Goal: Check status: Check status

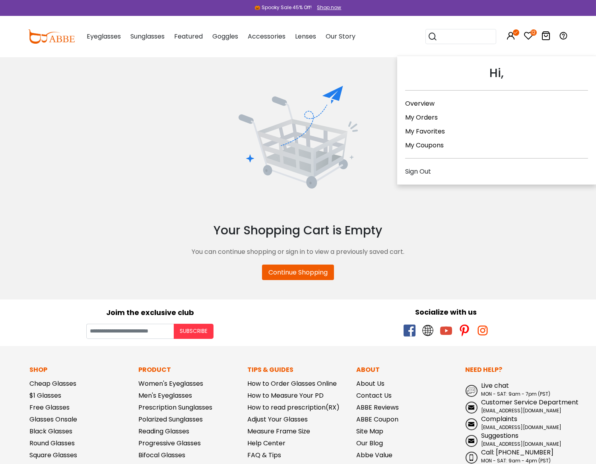
click at [419, 117] on link "My Orders" at bounding box center [421, 117] width 33 height 9
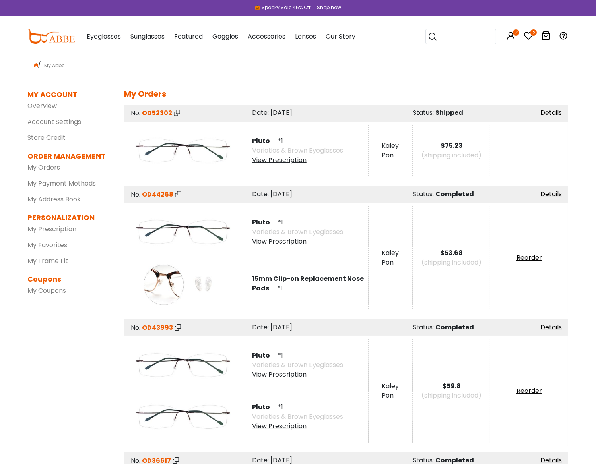
click at [551, 112] on link "Details" at bounding box center [550, 112] width 21 height 9
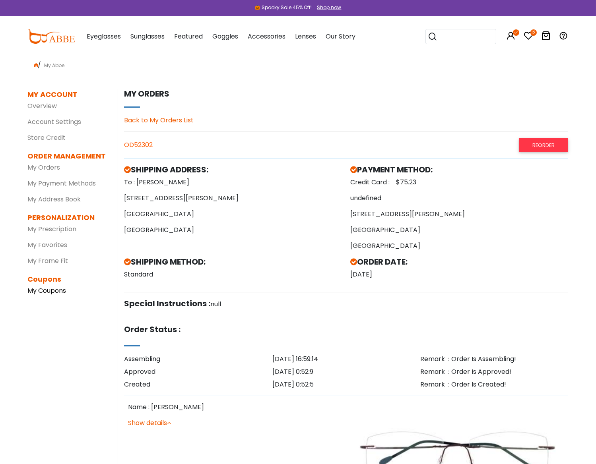
click at [54, 292] on link "My Coupons" at bounding box center [47, 290] width 39 height 9
click at [173, 121] on link "Back to My Orders List" at bounding box center [159, 120] width 70 height 9
